Goal: Find specific page/section: Find specific page/section

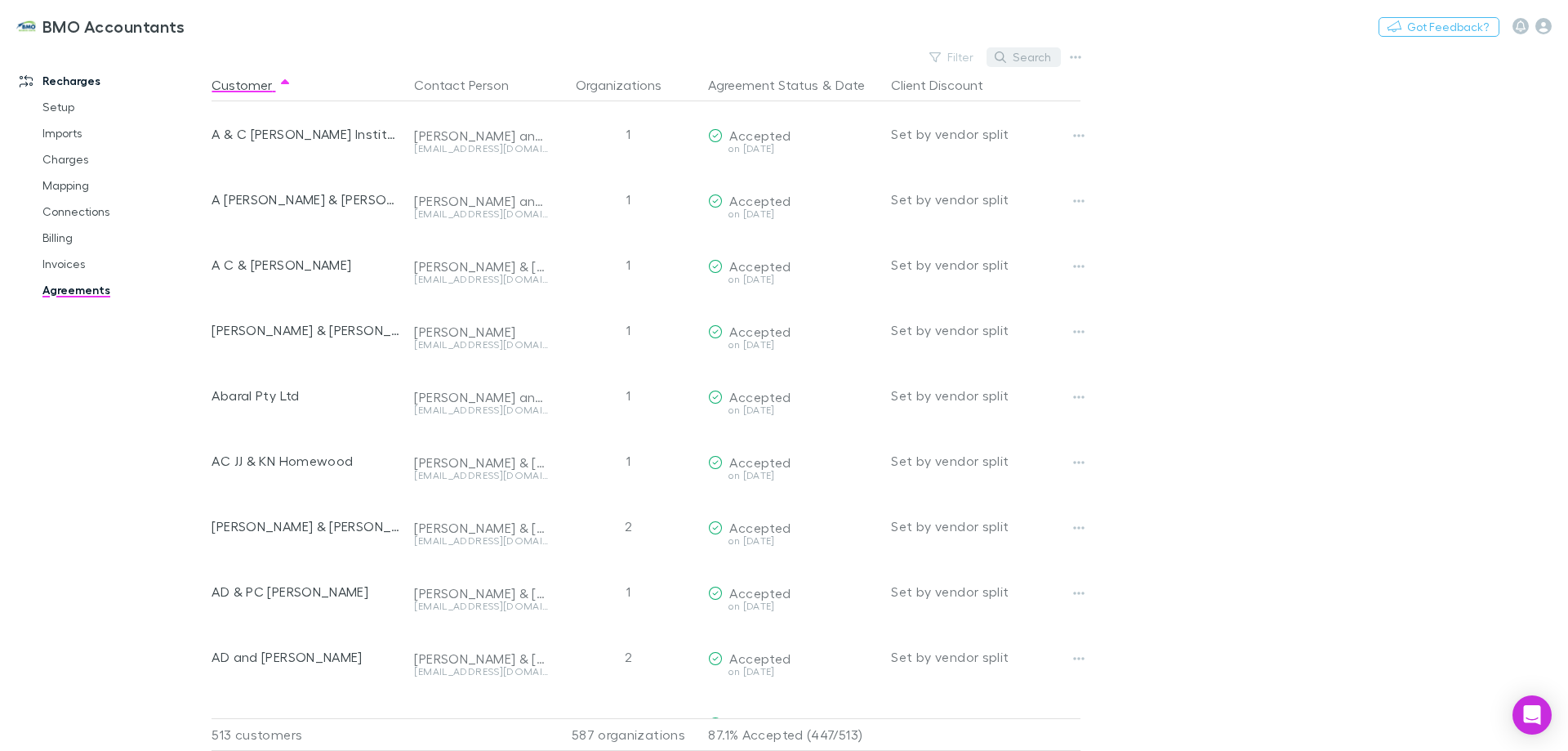
click at [1032, 63] on button "Search" at bounding box center [1024, 57] width 75 height 20
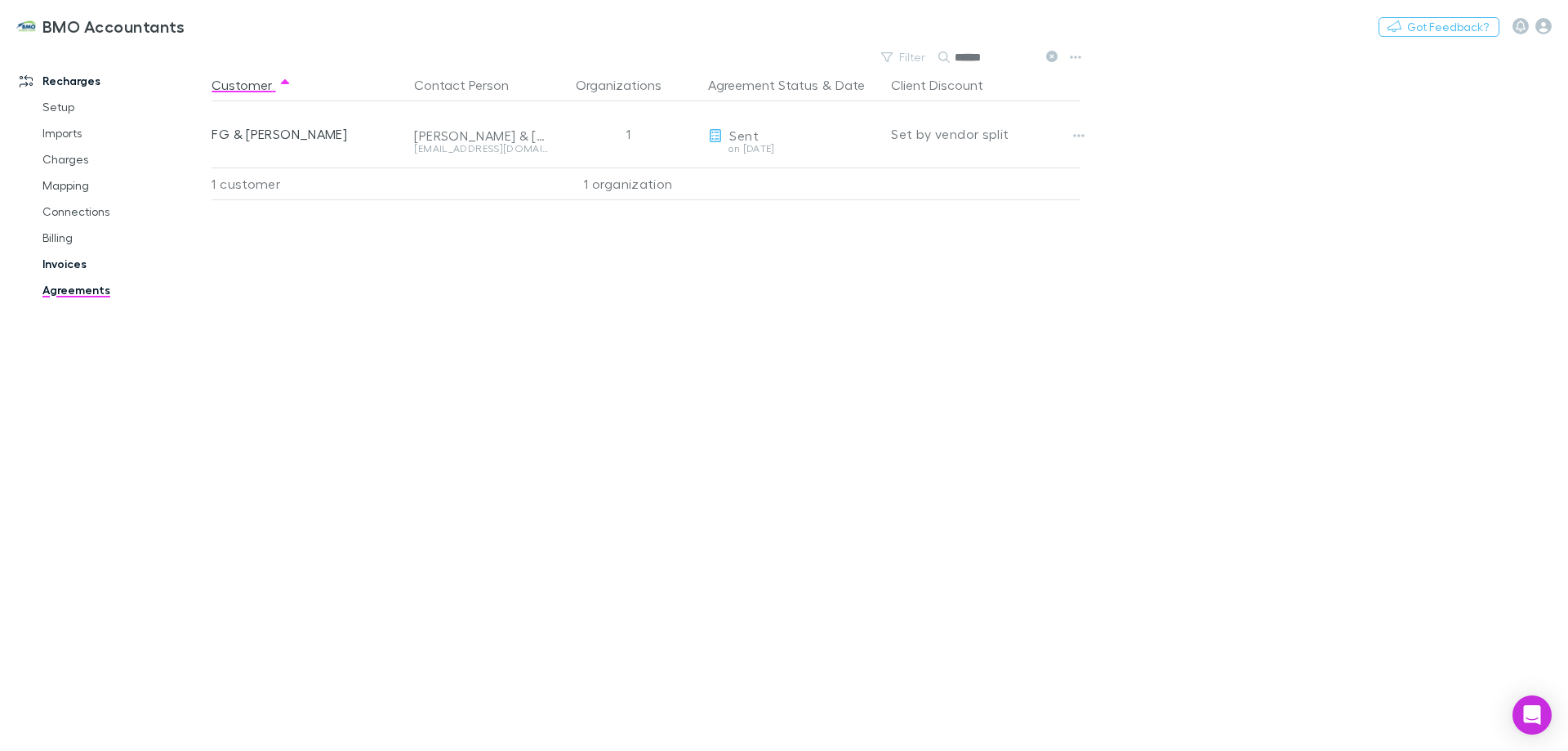
type input "******"
click at [64, 263] on link "Invoices" at bounding box center [123, 264] width 195 height 26
